Goal: Use online tool/utility: Utilize a website feature to perform a specific function

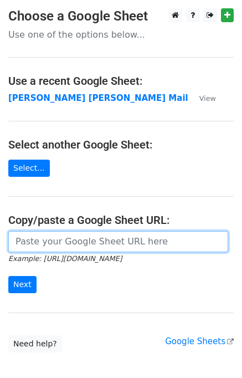
click at [43, 244] on input "url" at bounding box center [118, 241] width 220 height 21
type input "[URL][DOMAIN_NAME]"
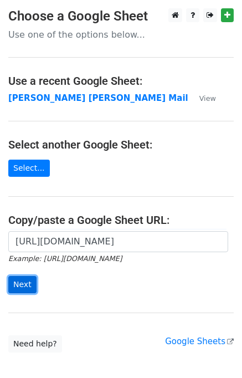
click at [23, 283] on input "Next" at bounding box center [22, 284] width 28 height 17
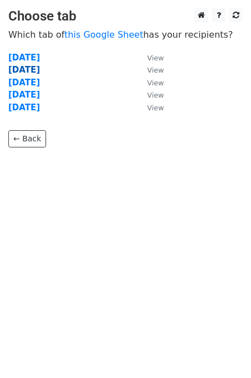
click at [25, 70] on strong "Tuesday" at bounding box center [24, 70] width 32 height 10
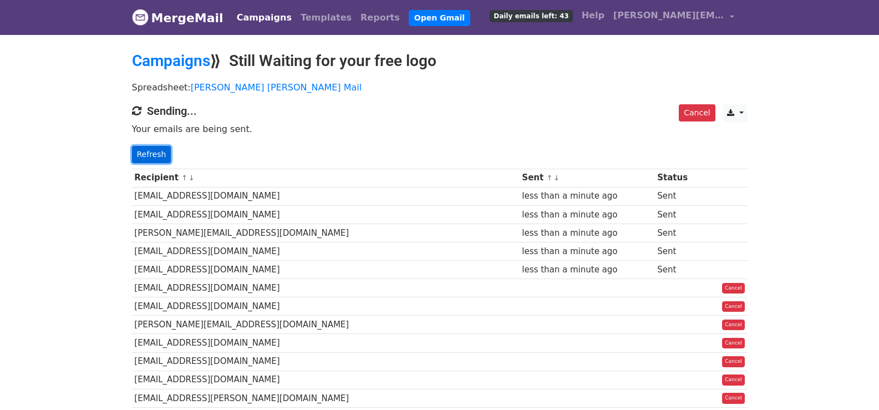
click at [152, 153] on link "Refresh" at bounding box center [151, 154] width 39 height 17
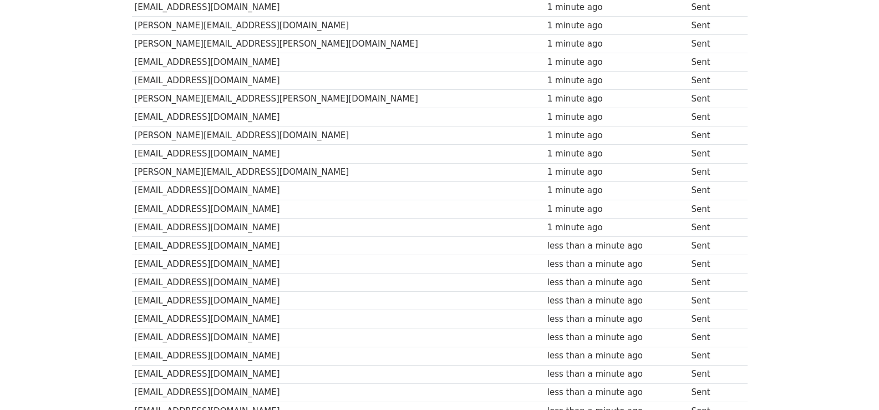
scroll to position [791, 0]
